Goal: Task Accomplishment & Management: Use online tool/utility

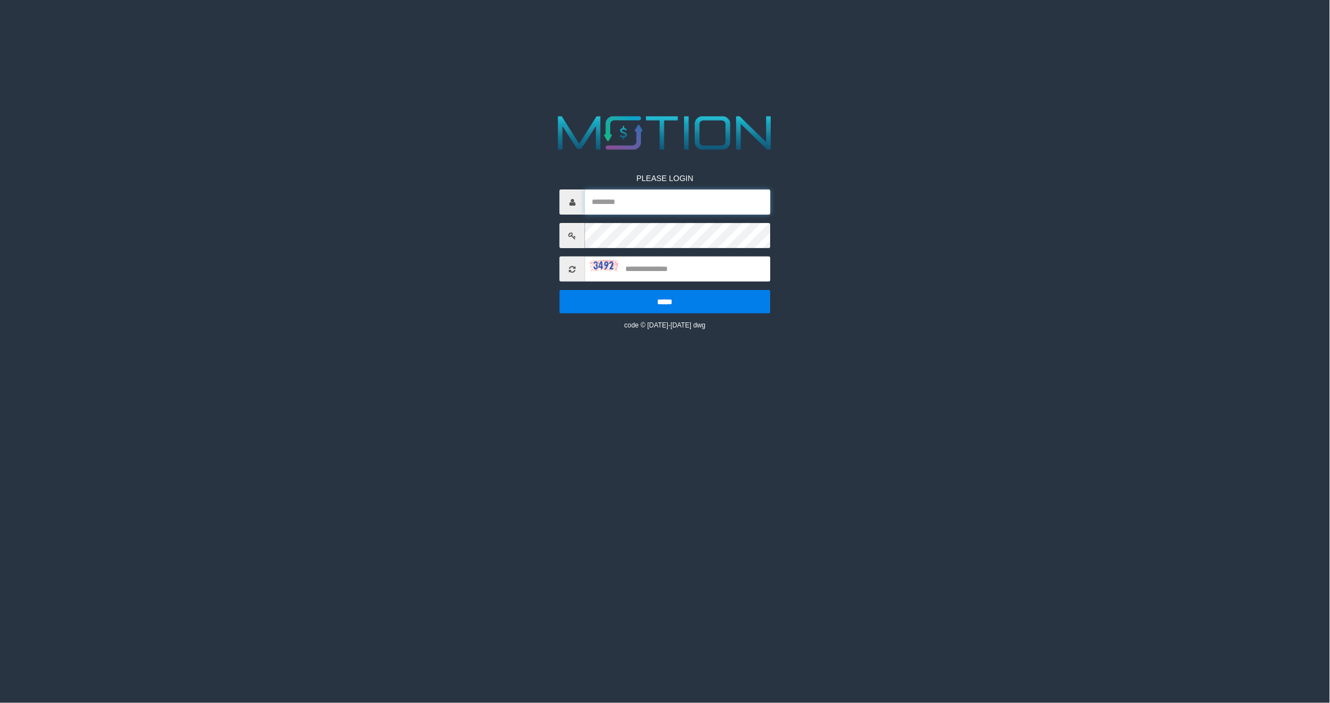
type input "******"
click at [673, 269] on input "text" at bounding box center [677, 269] width 185 height 25
type input "****"
click at [560, 290] on input "*****" at bounding box center [665, 301] width 210 height 23
